Goal: Information Seeking & Learning: Learn about a topic

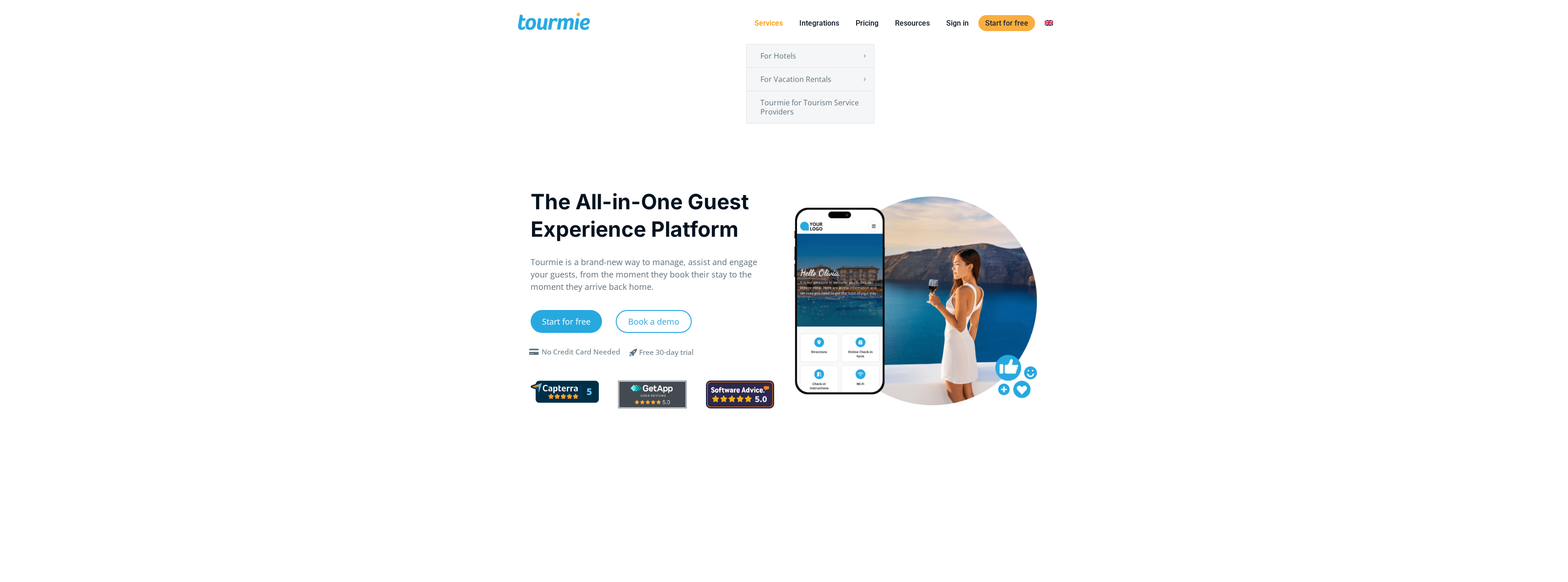
drag, startPoint x: 0, startPoint y: 0, endPoint x: 768, endPoint y: 24, distance: 768.4
click at [768, 24] on link "Services" at bounding box center [768, 23] width 42 height 12
click at [823, 110] on link "Tourmie for Tourism Service Providers" at bounding box center [810, 107] width 127 height 32
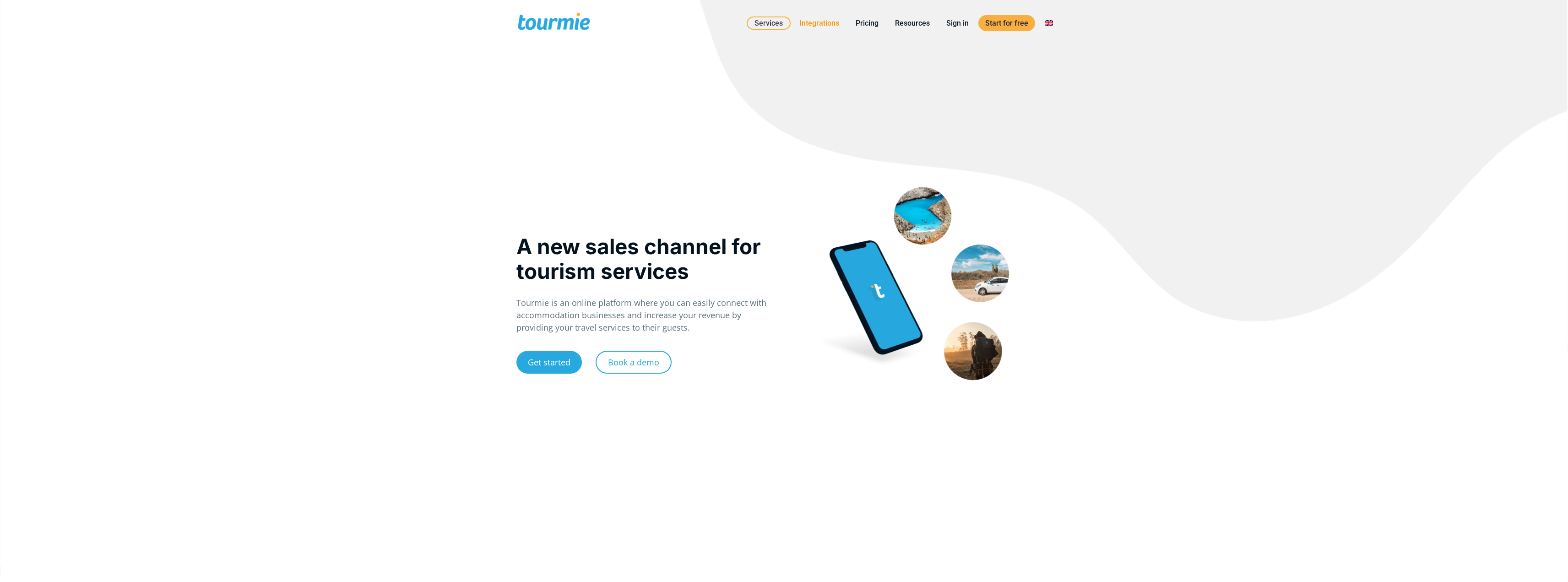
click at [833, 23] on link "Integrations" at bounding box center [819, 23] width 54 height 12
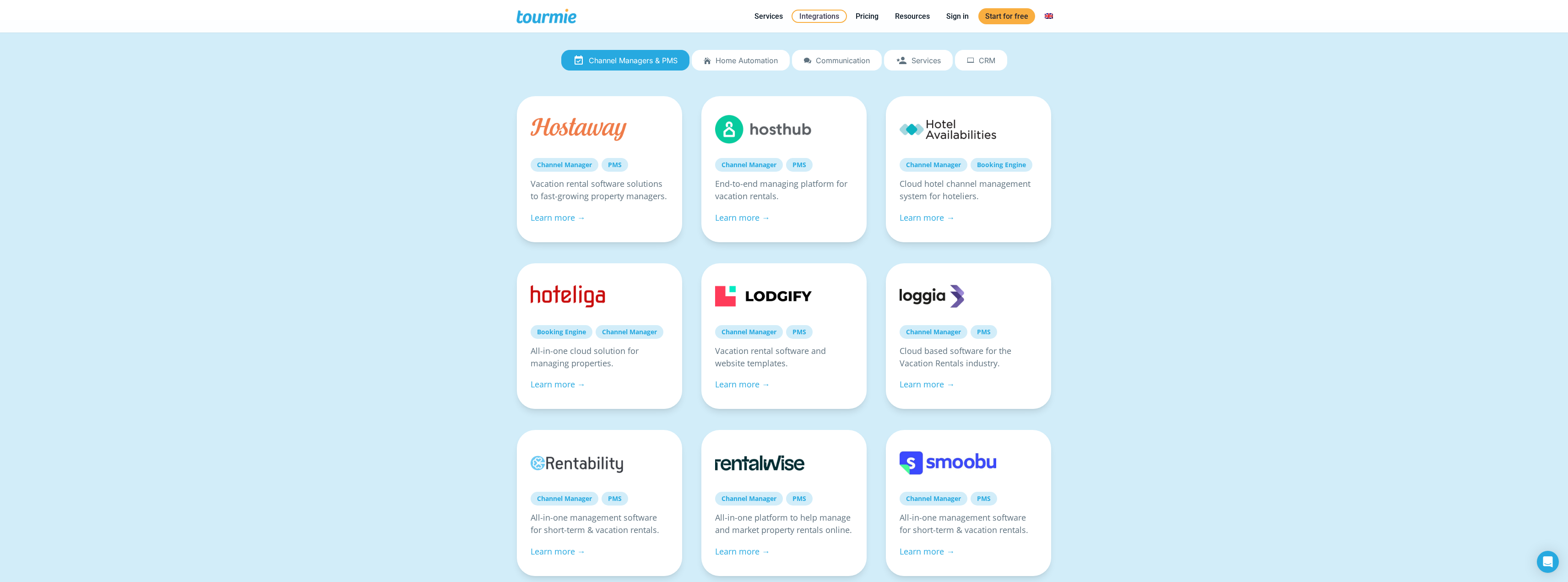
scroll to position [91, 0]
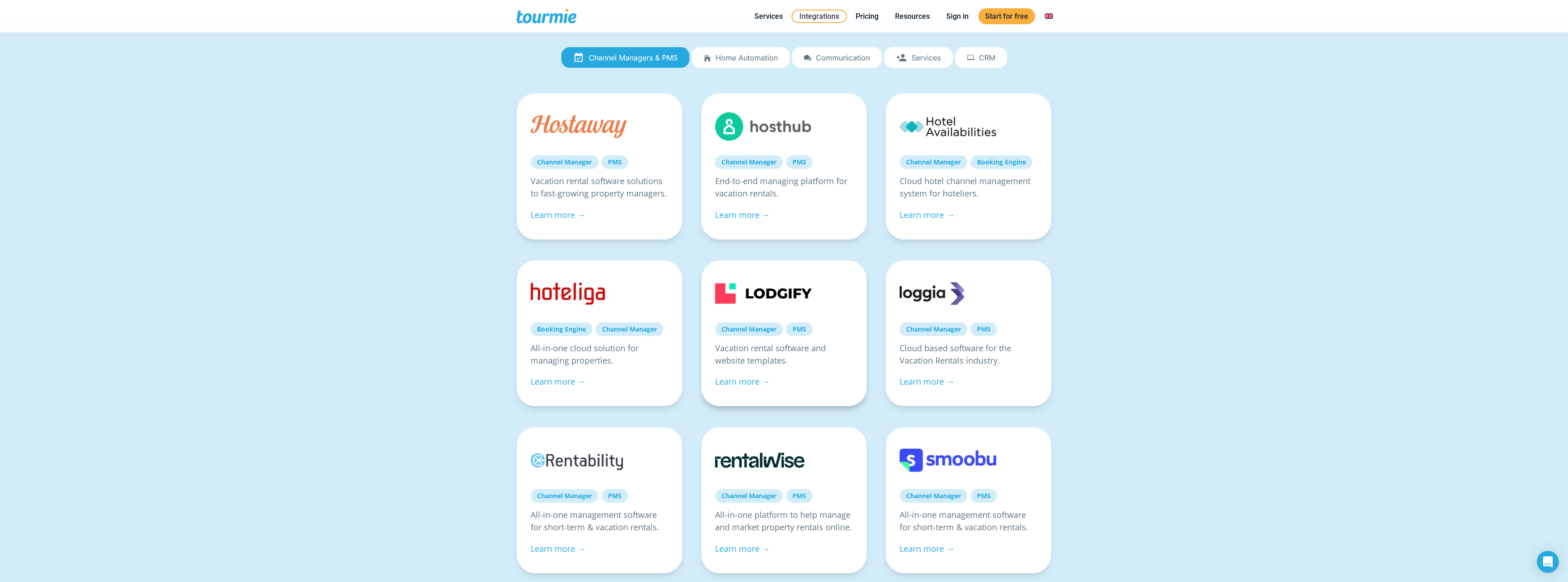
click at [799, 330] on link "PMS" at bounding box center [799, 329] width 27 height 14
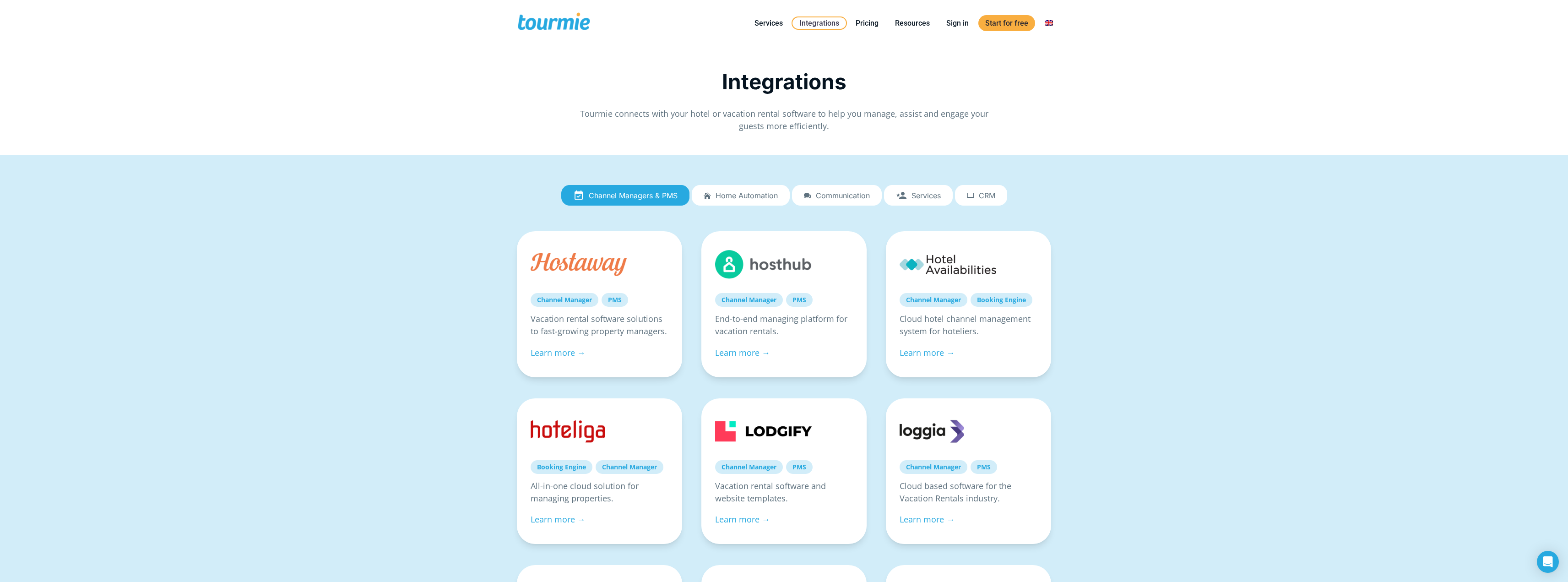
click at [1347, 63] on div "Integrations Tourmie connects with your hotel or vacation rental software to he…" at bounding box center [784, 587] width 1568 height 1082
